Goal: Task Accomplishment & Management: Manage account settings

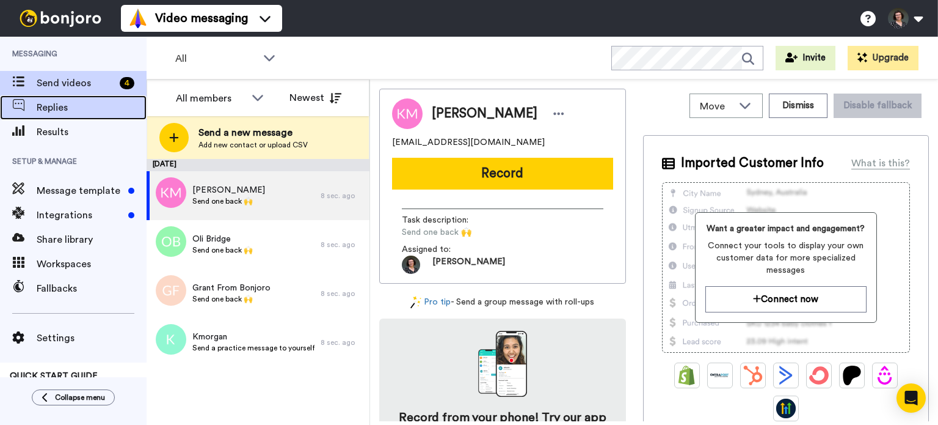
click at [87, 107] on span "Replies" at bounding box center [92, 107] width 110 height 15
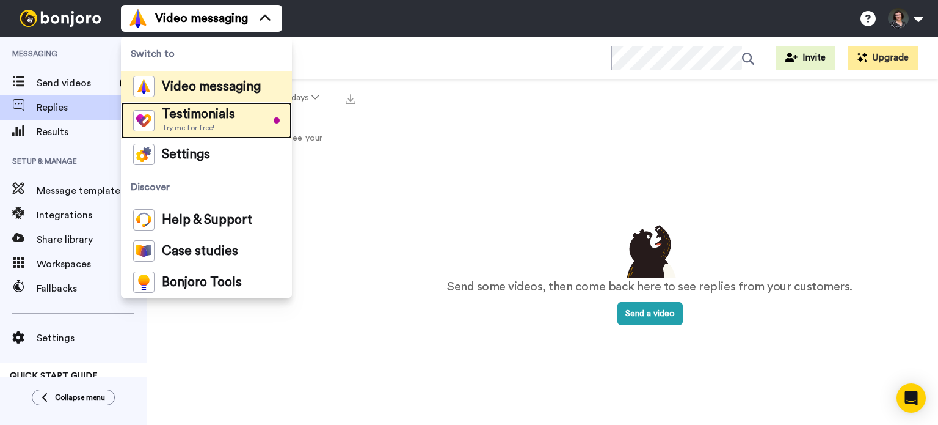
click at [227, 117] on span "Testimonials" at bounding box center [198, 114] width 73 height 12
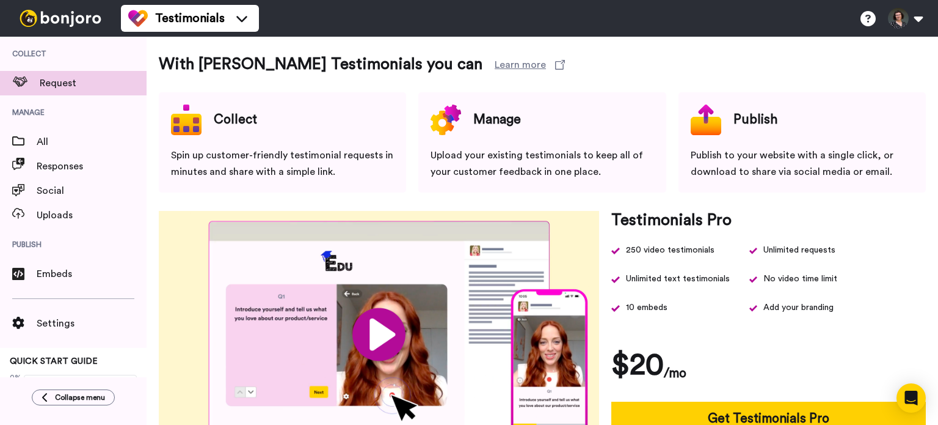
scroll to position [93, 0]
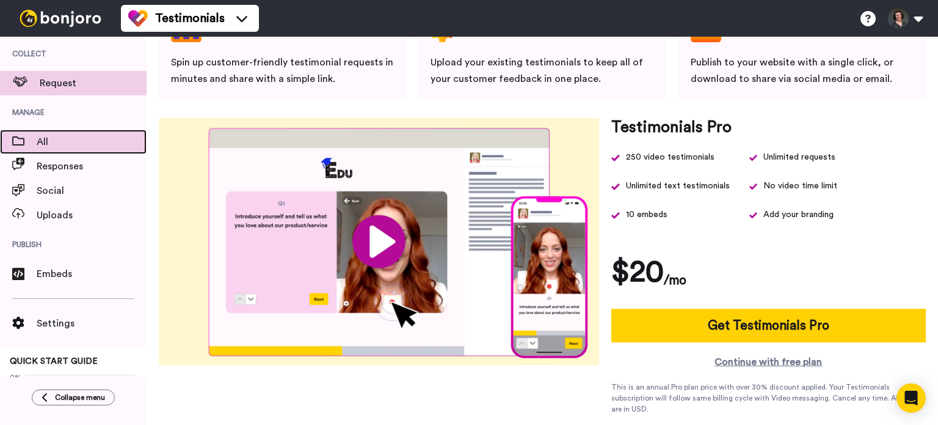
click at [60, 143] on span "All" at bounding box center [92, 141] width 110 height 15
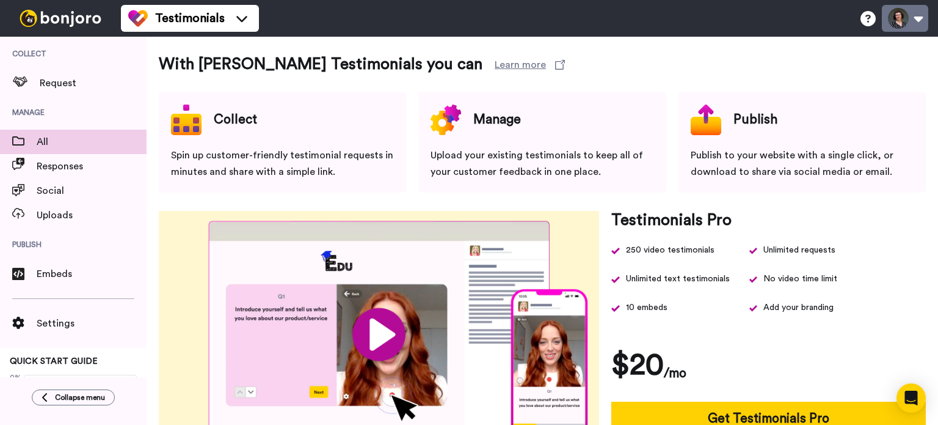
click at [919, 21] on button at bounding box center [905, 18] width 46 height 27
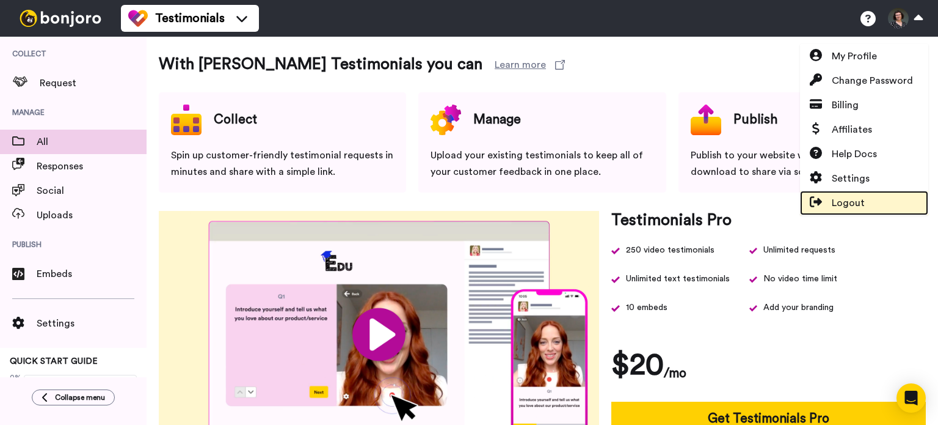
click at [848, 206] on span "Logout" at bounding box center [848, 202] width 33 height 15
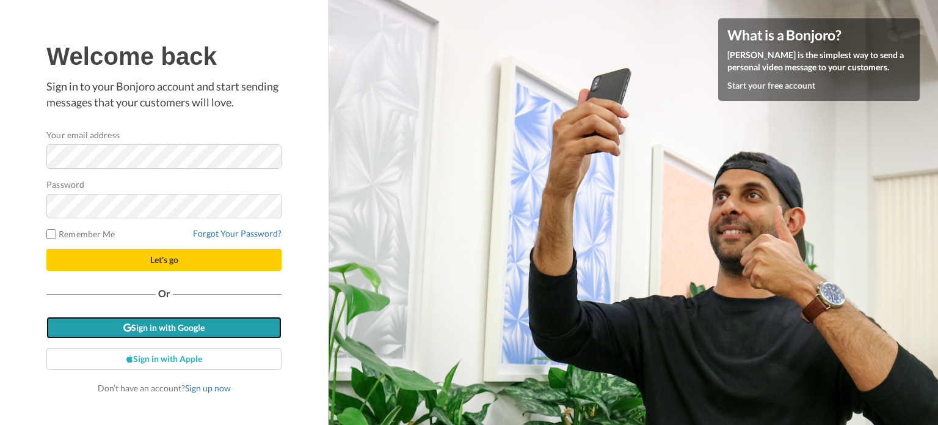
click at [194, 323] on link "Sign in with Google" at bounding box center [163, 327] width 235 height 22
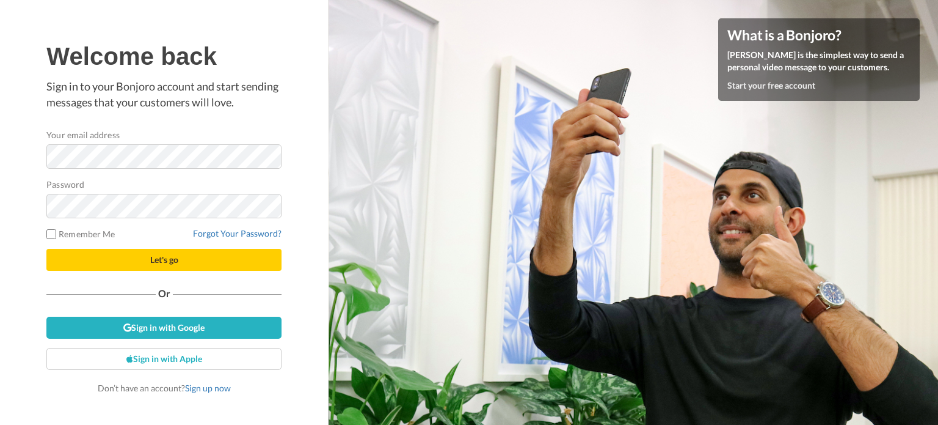
click at [117, 139] on label "Your email address" at bounding box center [82, 134] width 73 height 13
